Goal: Task Accomplishment & Management: Use online tool/utility

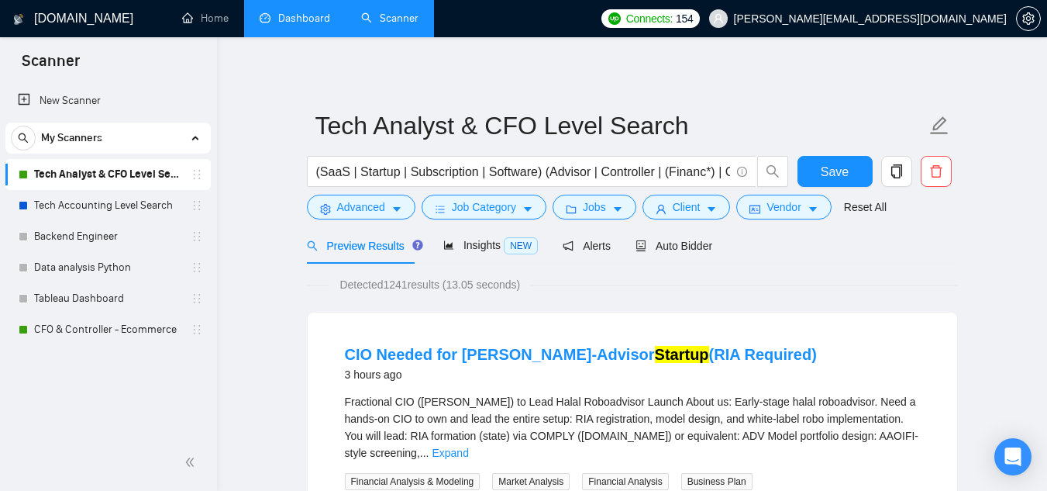
click at [293, 22] on link "Dashboard" at bounding box center [295, 18] width 71 height 13
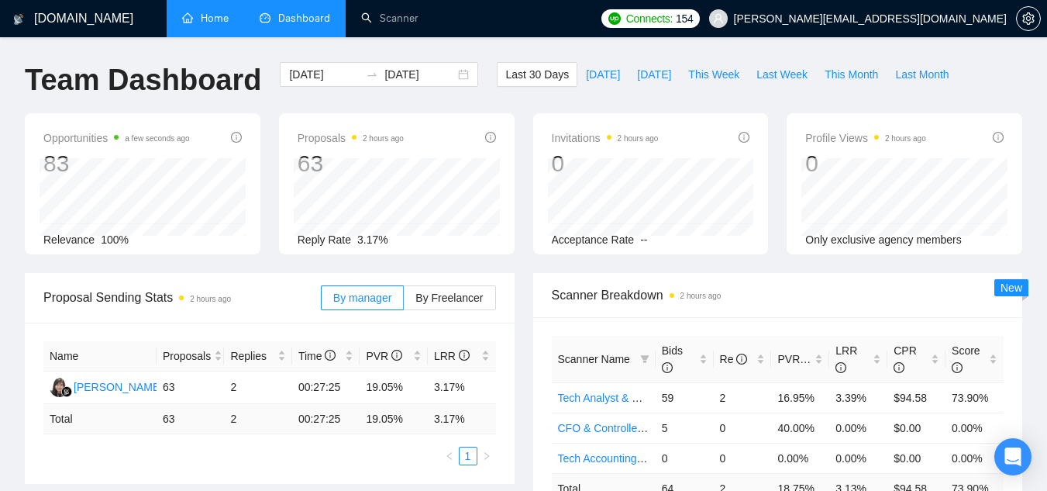
click at [208, 17] on link "Home" at bounding box center [205, 18] width 47 height 13
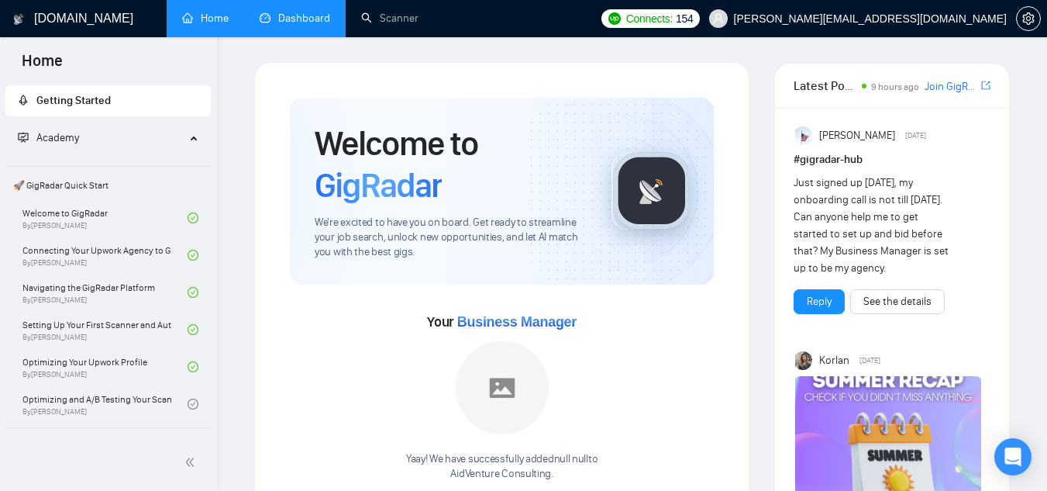
click at [292, 12] on link "Dashboard" at bounding box center [295, 18] width 71 height 13
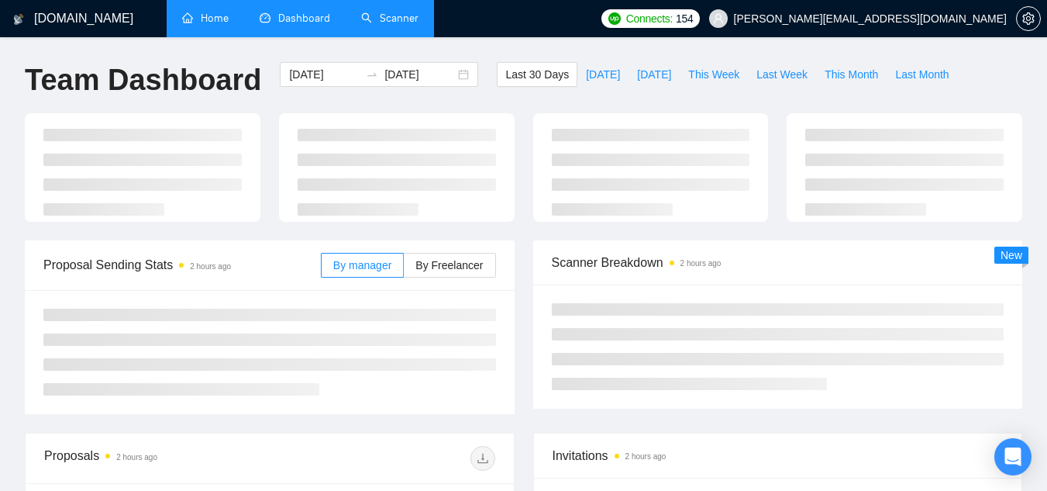
click at [411, 21] on link "Scanner" at bounding box center [389, 18] width 57 height 13
